Goal: Transaction & Acquisition: Book appointment/travel/reservation

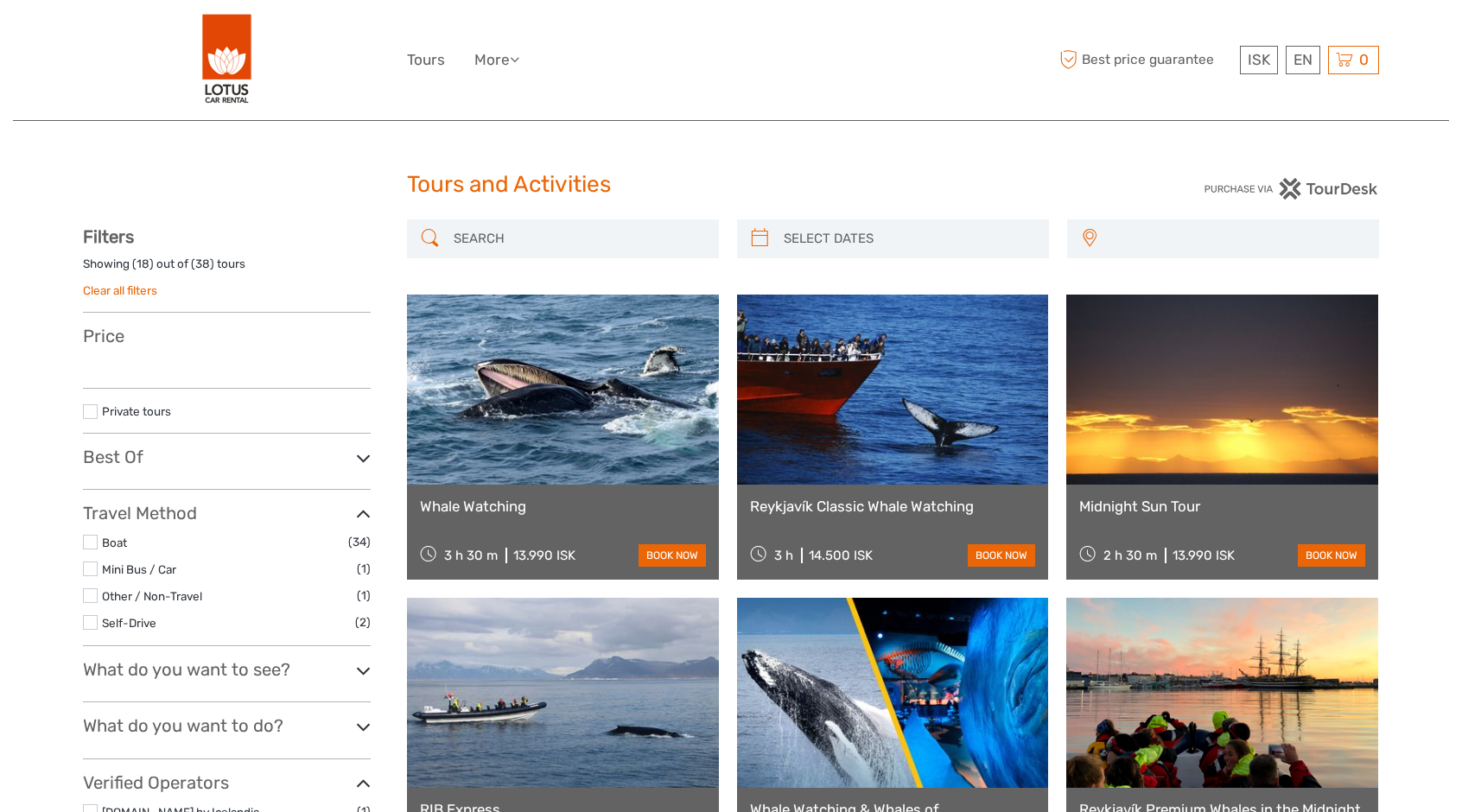
select select
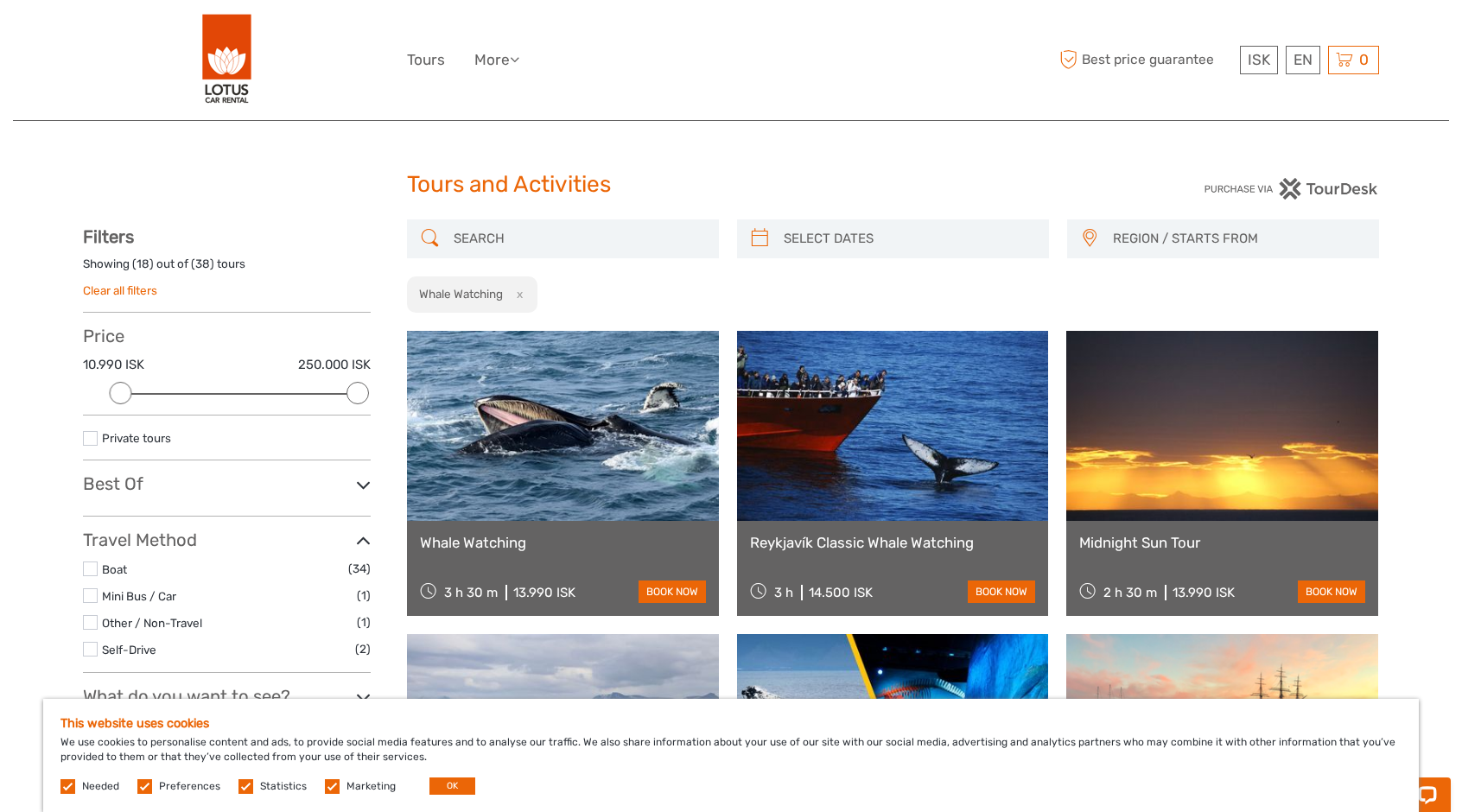
click at [623, 505] on link at bounding box center [563, 425] width 312 height 190
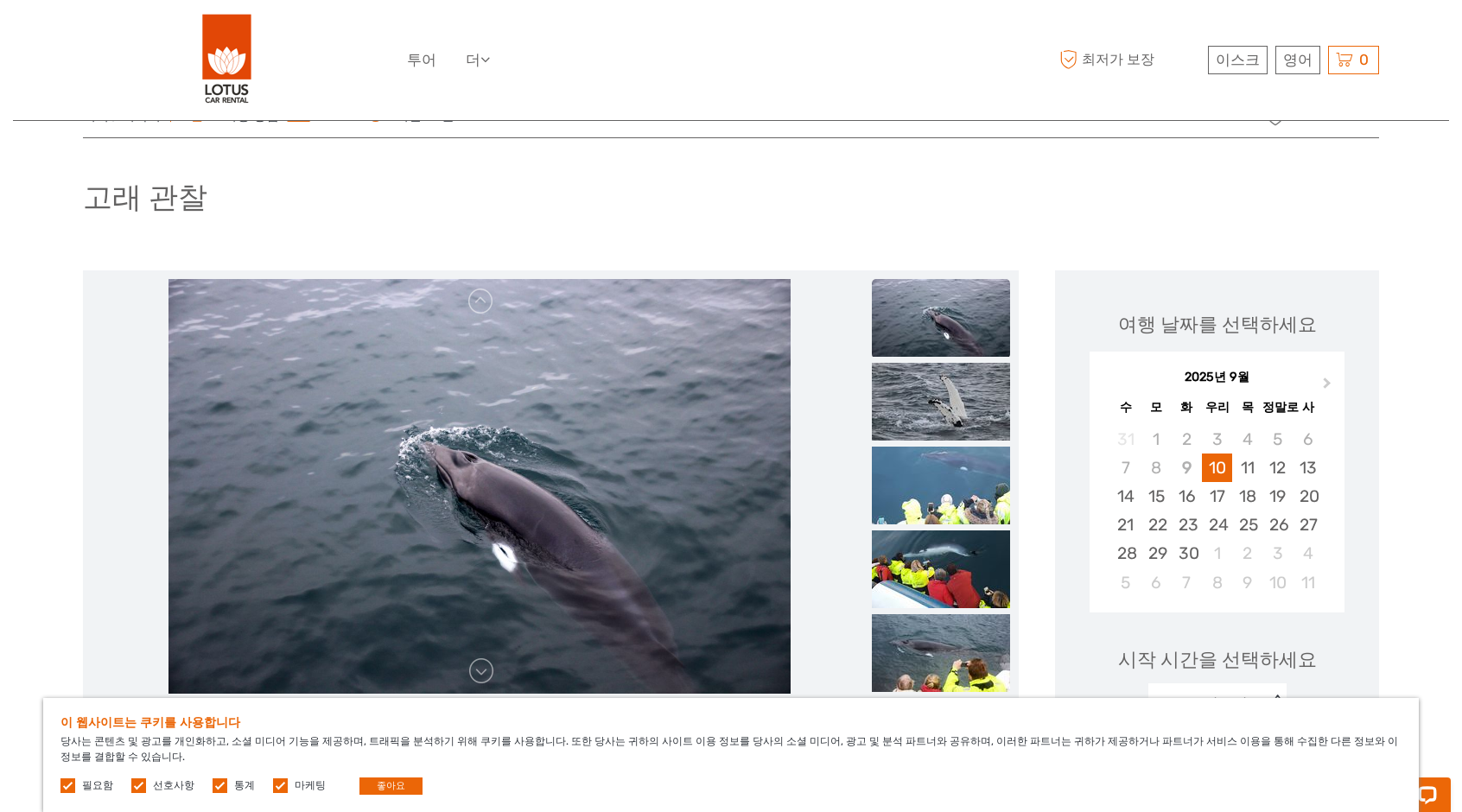
scroll to position [172, 0]
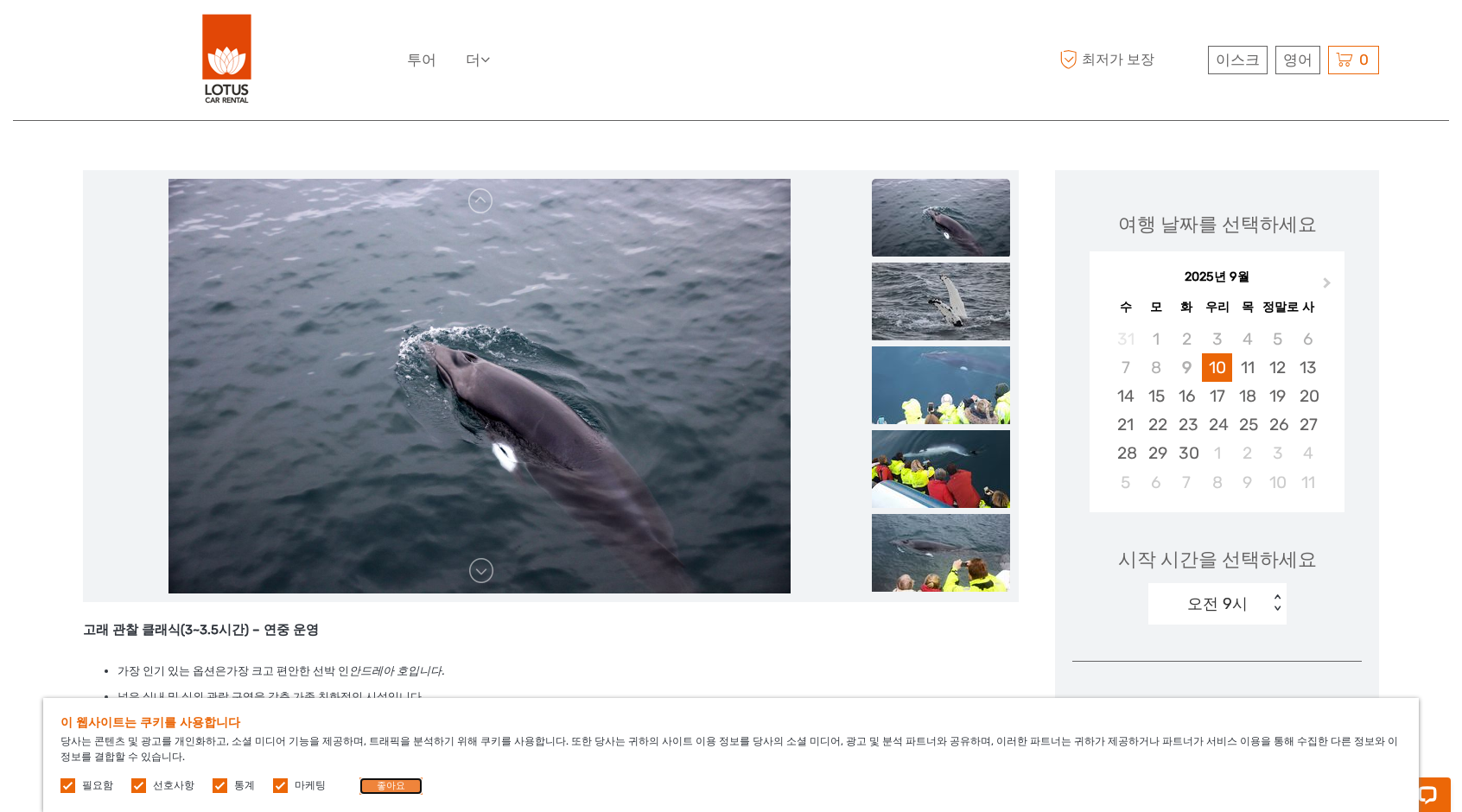
click at [388, 785] on font "좋아요" at bounding box center [391, 786] width 29 height 12
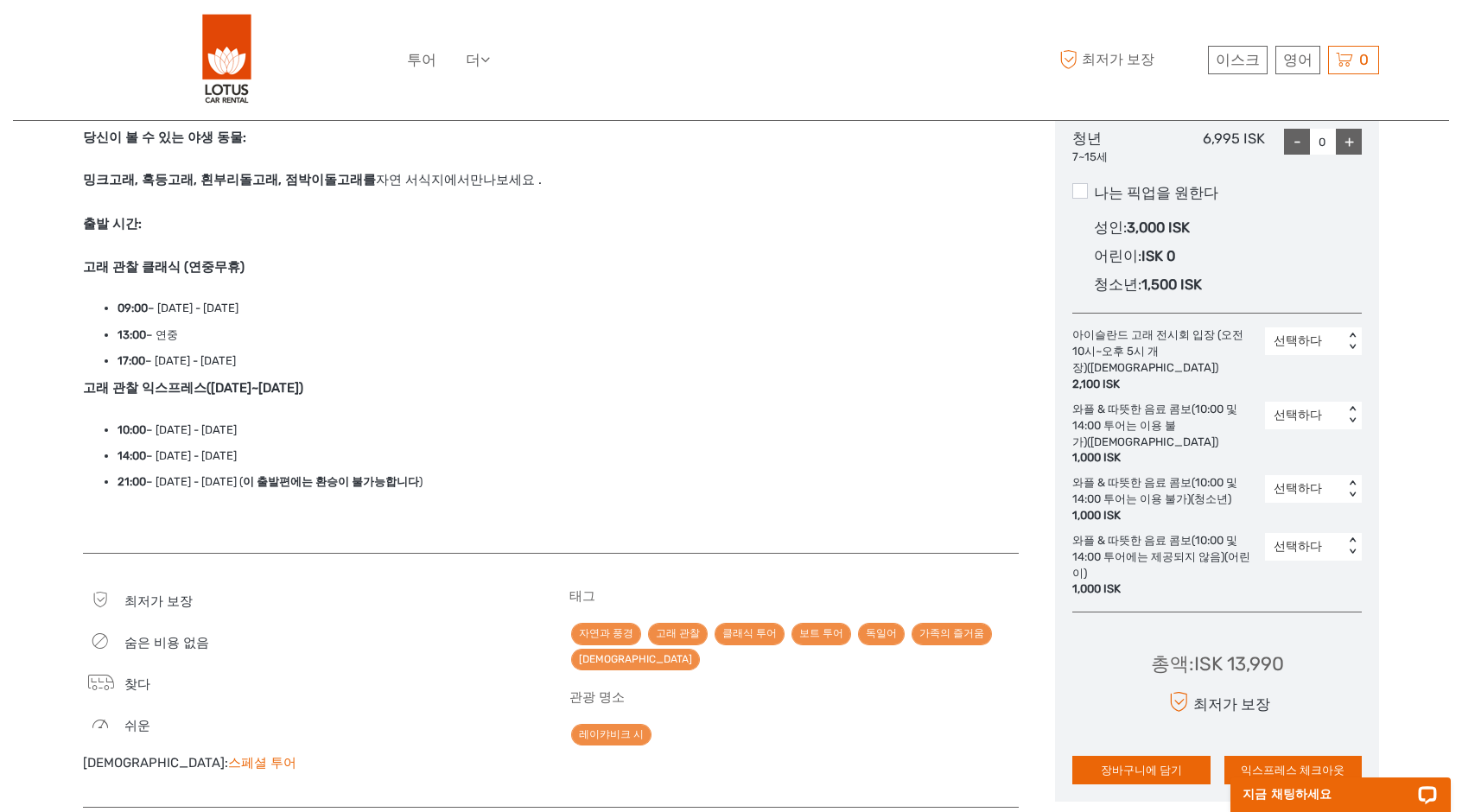
scroll to position [950, 0]
